Goal: Information Seeking & Learning: Learn about a topic

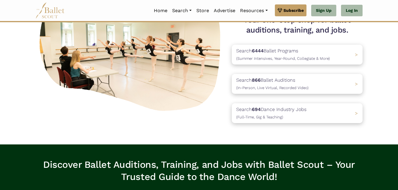
scroll to position [71, 0]
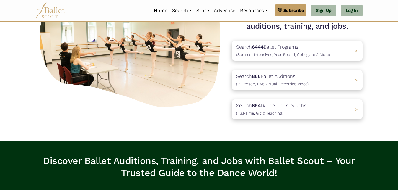
click at [300, 90] on div "Search 6444 Ballet Programs (Summer Intensives, Year-Round, Collegiate & More) …" at bounding box center [297, 80] width 131 height 78
click at [300, 88] on div "Search 866 Ballet Auditions (In-Person, Live Virtual, Recorded Video) >" at bounding box center [297, 79] width 137 height 21
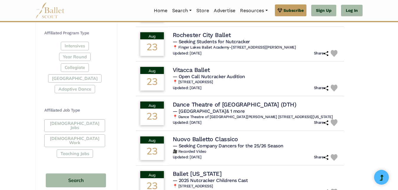
scroll to position [275, 0]
click at [81, 123] on div "Full-Time Jobs Gig Work Teaching Jobs" at bounding box center [75, 139] width 63 height 41
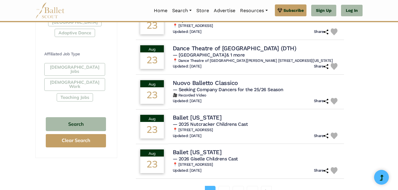
scroll to position [331, 0]
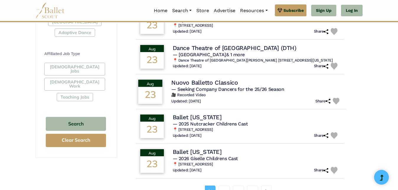
click at [220, 92] on span "— Seeking Company Dancers for the 25/26 Season" at bounding box center [227, 89] width 113 height 6
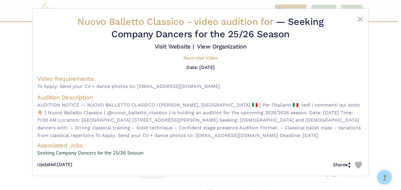
click at [83, 135] on span "AUDITION NOTICE — NUOVO BALLETTO CLASSICO | REGGIO EMILIA, ITALY 🇮🇹 [ Per l’ita…" at bounding box center [200, 120] width 327 height 38
drag, startPoint x: 83, startPoint y: 135, endPoint x: 152, endPoint y: 139, distance: 68.6
click at [152, 139] on span "AUDITION NOTICE — NUOVO BALLETTO CLASSICO | REGGIO EMILIA, ITALY 🇮🇹 [ Per l’ita…" at bounding box center [200, 120] width 327 height 38
drag, startPoint x: 152, startPoint y: 139, endPoint x: 141, endPoint y: 136, distance: 11.4
copy span "uovoballettoclassico.it Deadli"
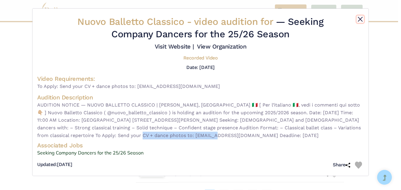
click at [358, 17] on button "Close" at bounding box center [360, 19] width 7 height 7
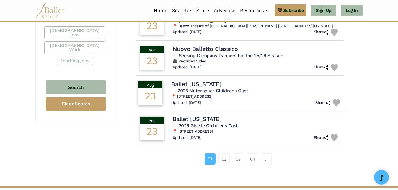
scroll to position [368, 0]
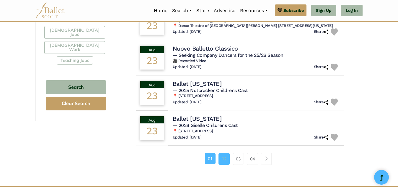
click at [221, 165] on link "02" at bounding box center [224, 159] width 11 height 12
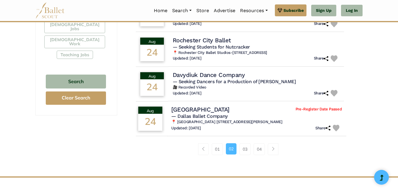
scroll to position [374, 0]
click at [216, 114] on span "— Dallas Ballet Company" at bounding box center [199, 116] width 56 height 6
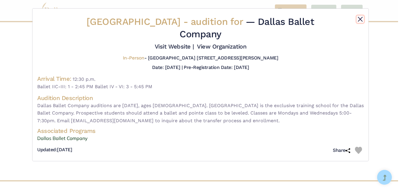
click at [363, 19] on button "Close" at bounding box center [360, 19] width 7 height 7
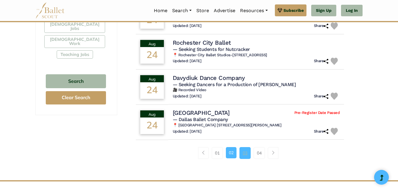
click at [248, 151] on link "03" at bounding box center [245, 153] width 11 height 12
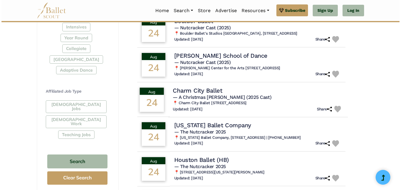
scroll to position [294, 0]
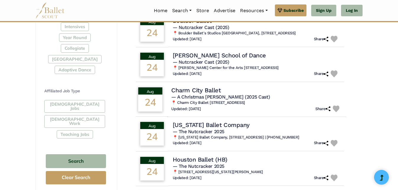
click at [213, 97] on span "— A Christmas Carol (2025 Cast)" at bounding box center [220, 97] width 99 height 6
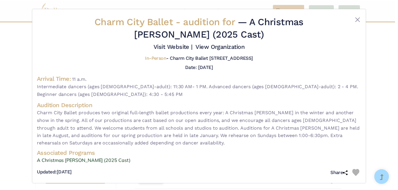
scroll to position [2, 0]
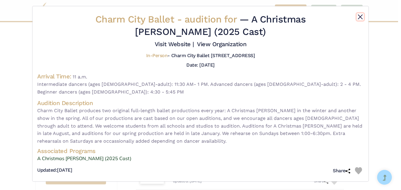
click at [357, 18] on button "Close" at bounding box center [360, 16] width 7 height 7
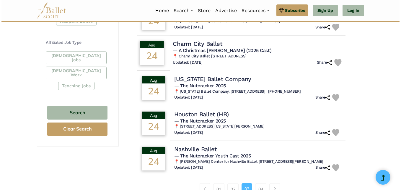
scroll to position [344, 0]
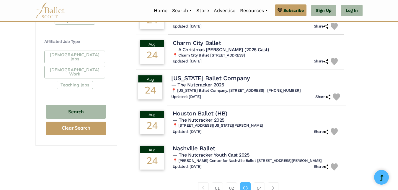
click at [237, 77] on h4 "[US_STATE] Ballet Company" at bounding box center [210, 78] width 79 height 8
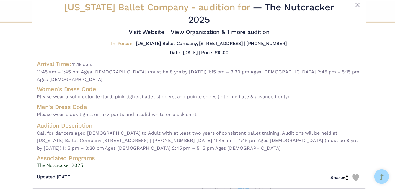
scroll to position [0, 0]
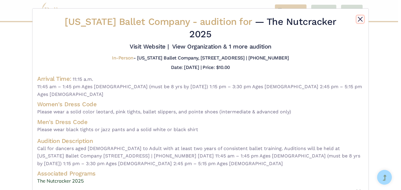
click at [362, 19] on button "Close" at bounding box center [360, 19] width 7 height 7
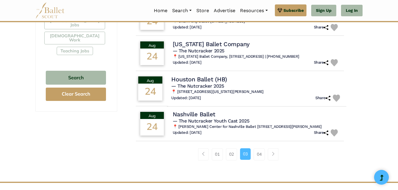
scroll to position [378, 0]
click at [229, 84] on h5 "— The Nutcracker 2025" at bounding box center [256, 85] width 170 height 6
click at [206, 79] on h4 "Houston Ballet (HB)" at bounding box center [199, 79] width 56 height 8
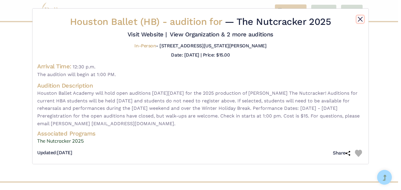
click at [361, 17] on button "Close" at bounding box center [360, 19] width 7 height 7
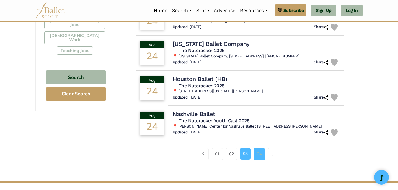
click at [264, 151] on link "04" at bounding box center [259, 154] width 11 height 12
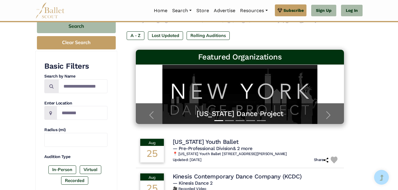
scroll to position [63, 0]
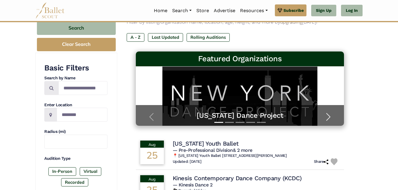
click at [329, 117] on span "button" at bounding box center [328, 116] width 9 height 9
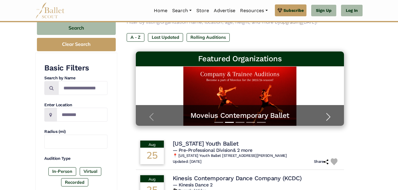
click at [329, 117] on span "button" at bounding box center [328, 116] width 9 height 9
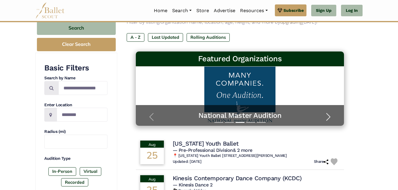
click at [329, 117] on span "button" at bounding box center [328, 116] width 9 height 9
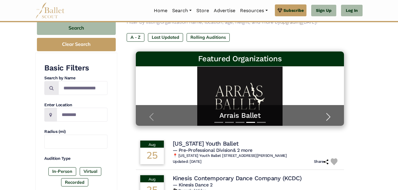
click at [329, 117] on span "button" at bounding box center [328, 116] width 9 height 9
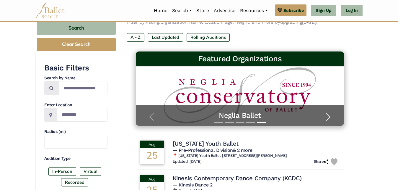
click at [329, 117] on span "button" at bounding box center [328, 116] width 9 height 9
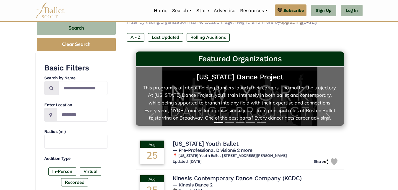
click at [278, 94] on link "[US_STATE] Dance Project This program is all about helping dancers launch their…" at bounding box center [240, 95] width 197 height 47
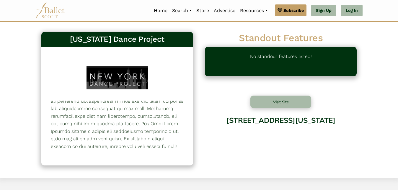
scroll to position [109, 0]
click at [264, 102] on button "Visit Site" at bounding box center [281, 101] width 61 height 12
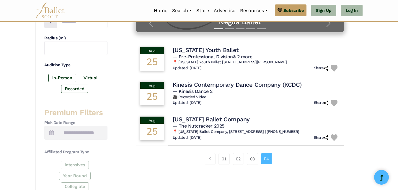
scroll to position [187, 0]
